Goal: Transaction & Acquisition: Obtain resource

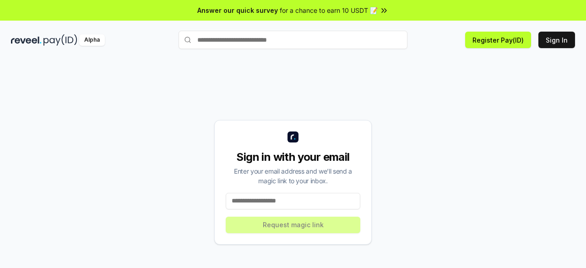
click at [499, 157] on div "Sign in with your email Enter your email address and we’ll send a magic link to…" at bounding box center [293, 182] width 564 height 224
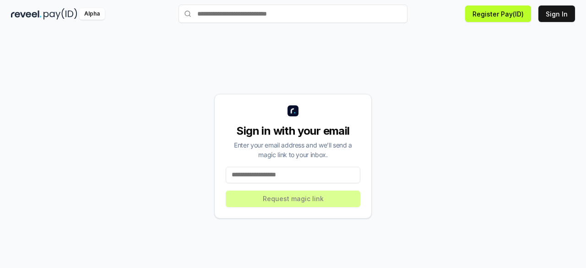
click at [278, 180] on input at bounding box center [293, 175] width 135 height 16
drag, startPoint x: 278, startPoint y: 180, endPoint x: 195, endPoint y: 60, distance: 145.9
click at [195, 60] on div "Sign in with your email Enter your email address and we’ll send a magic link to…" at bounding box center [293, 156] width 564 height 224
click at [249, 175] on input at bounding box center [293, 175] width 135 height 16
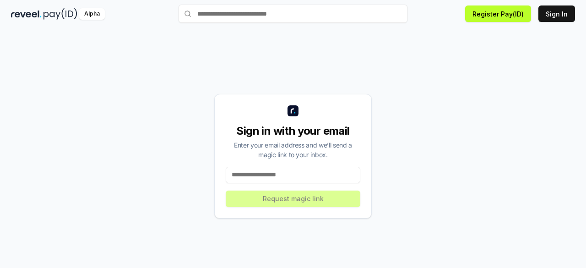
click at [268, 172] on input at bounding box center [293, 175] width 135 height 16
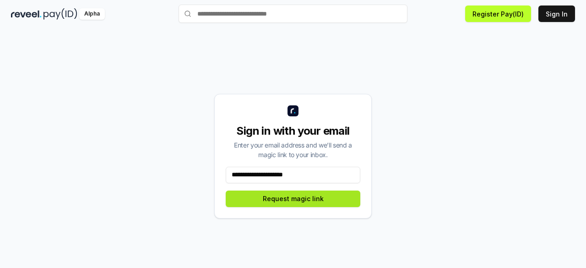
type input "**********"
click at [273, 193] on button "Request magic link" at bounding box center [293, 199] width 135 height 16
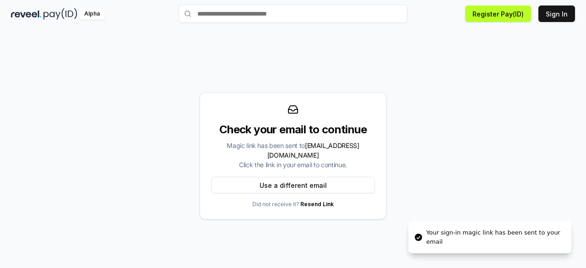
click at [520, 235] on div "Your sign-in magic link has been sent to your email" at bounding box center [496, 237] width 138 height 18
